Goal: Task Accomplishment & Management: Use online tool/utility

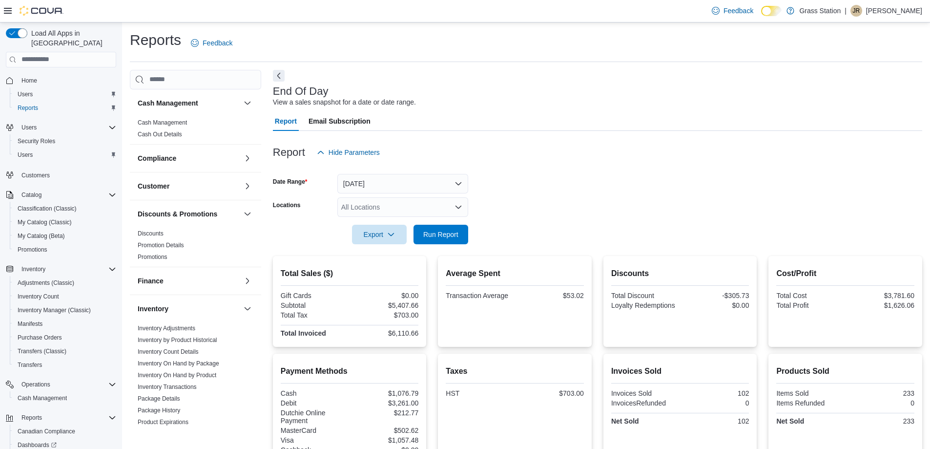
scroll to position [96, 0]
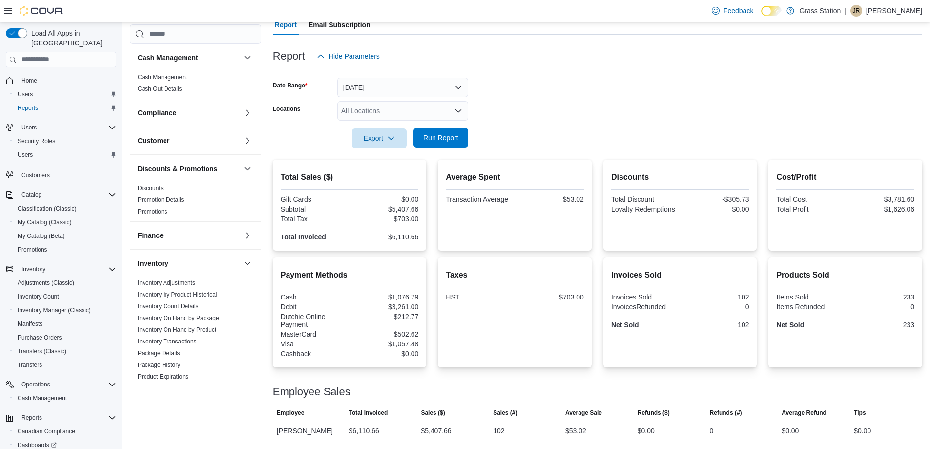
click at [431, 135] on span "Run Report" at bounding box center [440, 138] width 35 height 10
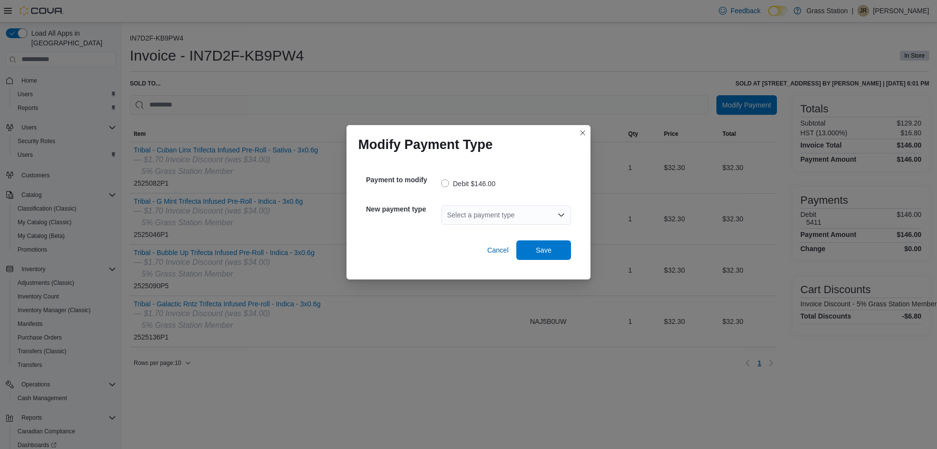
click at [520, 218] on div "Select a payment type" at bounding box center [506, 215] width 130 height 20
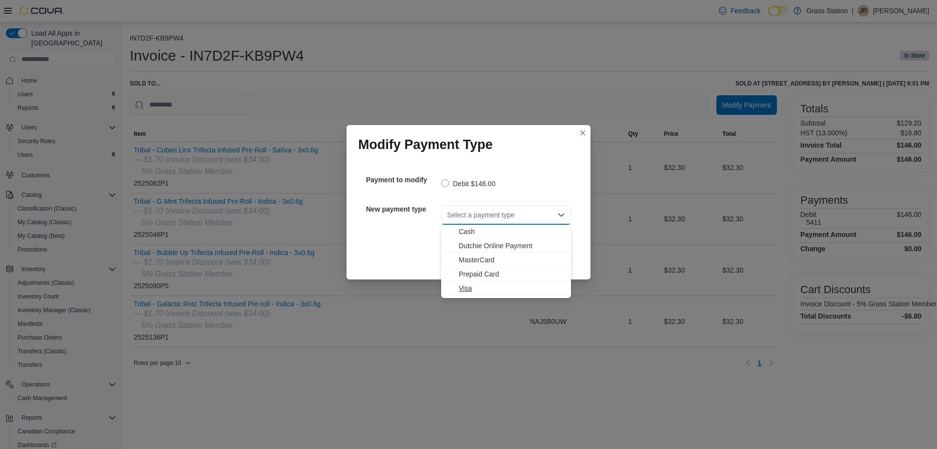
click at [493, 288] on span "Visa" at bounding box center [512, 288] width 106 height 10
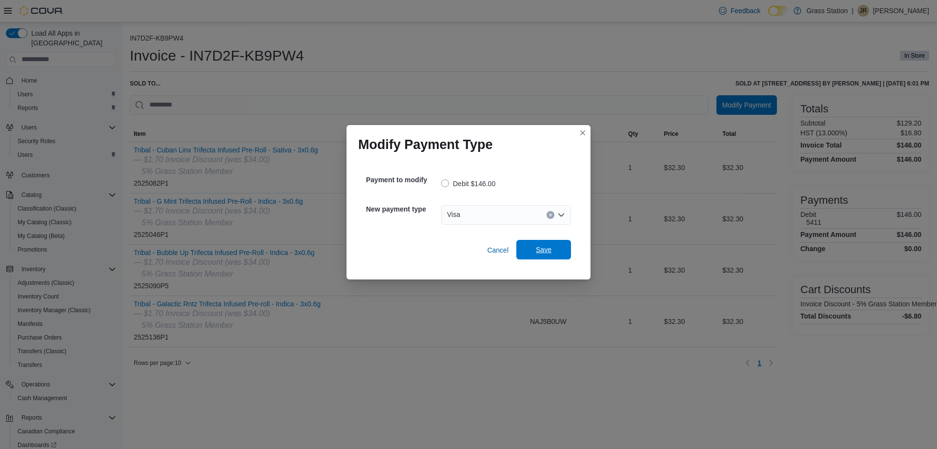
click at [535, 248] on span "Save" at bounding box center [543, 250] width 43 height 20
